Goal: Navigation & Orientation: Go to known website

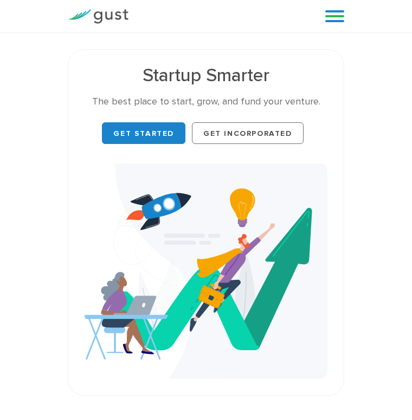
click at [68, 14] on img at bounding box center [98, 16] width 61 height 15
